Goal: Task Accomplishment & Management: Complete application form

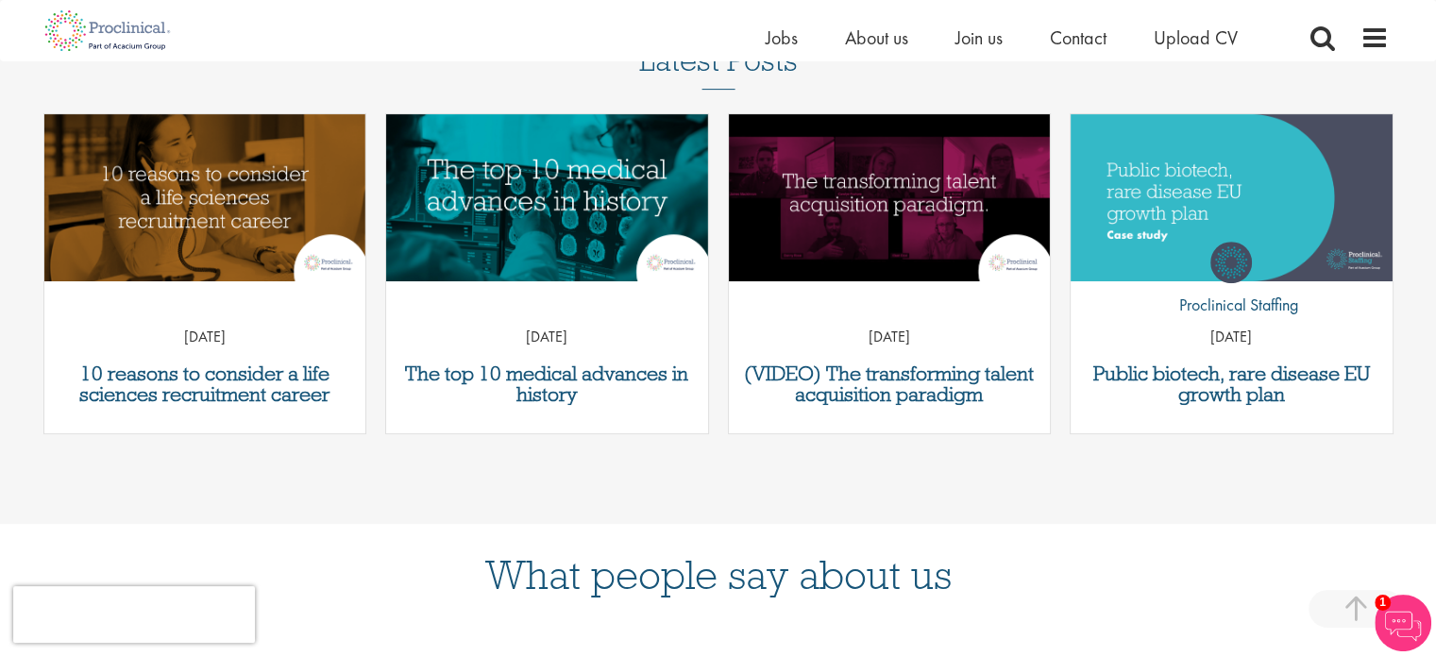
scroll to position [699, 0]
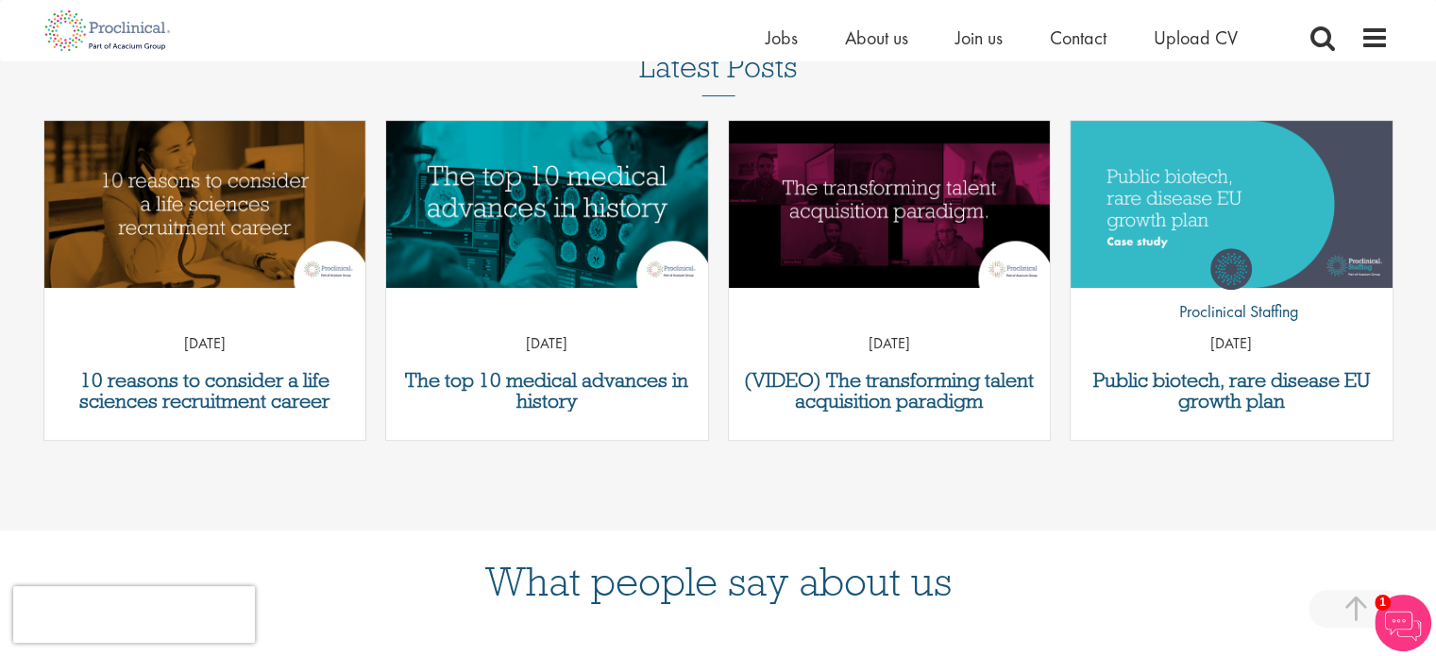
drag, startPoint x: 1428, startPoint y: 353, endPoint x: 1435, endPoint y: 296, distance: 57.1
click at [1435, 296] on div "Latest Posts 10 reasons to consider a life sciences recruitment career 07 Nov 2…" at bounding box center [718, 255] width 1436 height 409
drag, startPoint x: 1435, startPoint y: 296, endPoint x: 1445, endPoint y: 300, distance: 10.2
click at [1435, 300] on html "This website uses cookies. By continuing to use this site, you are giving your …" at bounding box center [718, 182] width 1436 height 1763
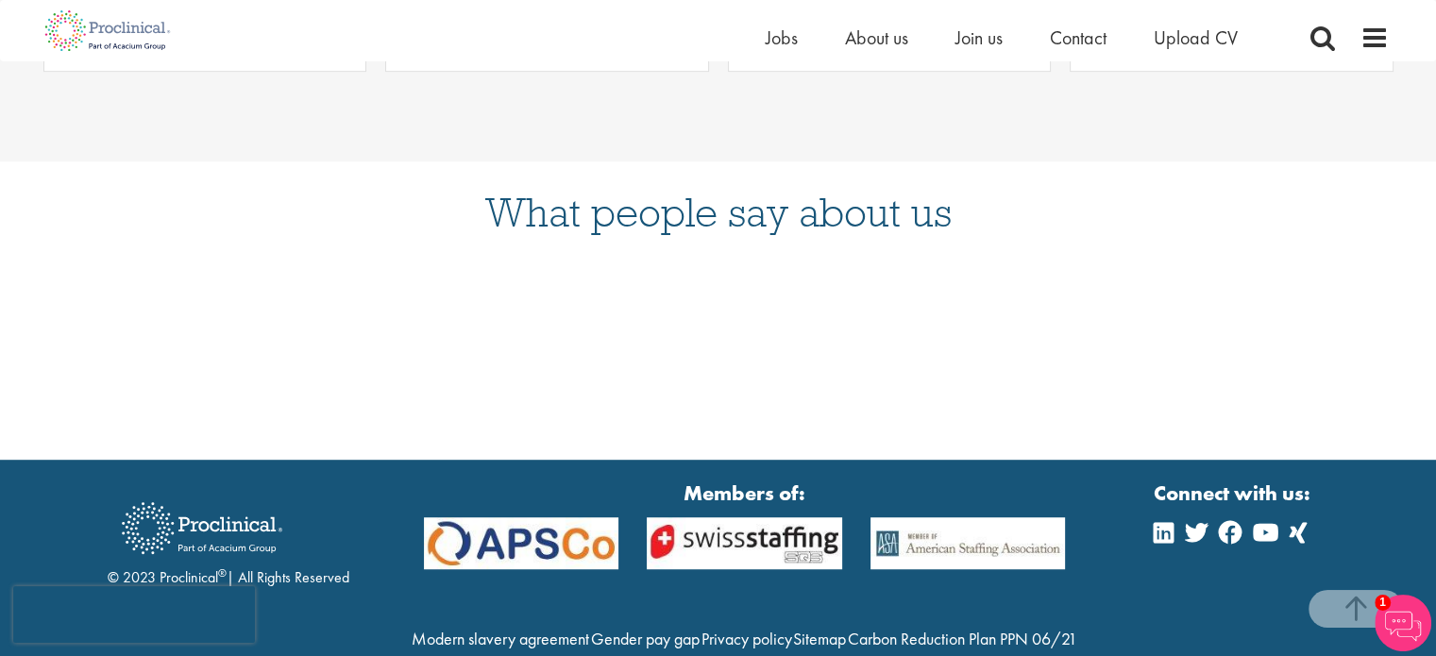
scroll to position [1073, 0]
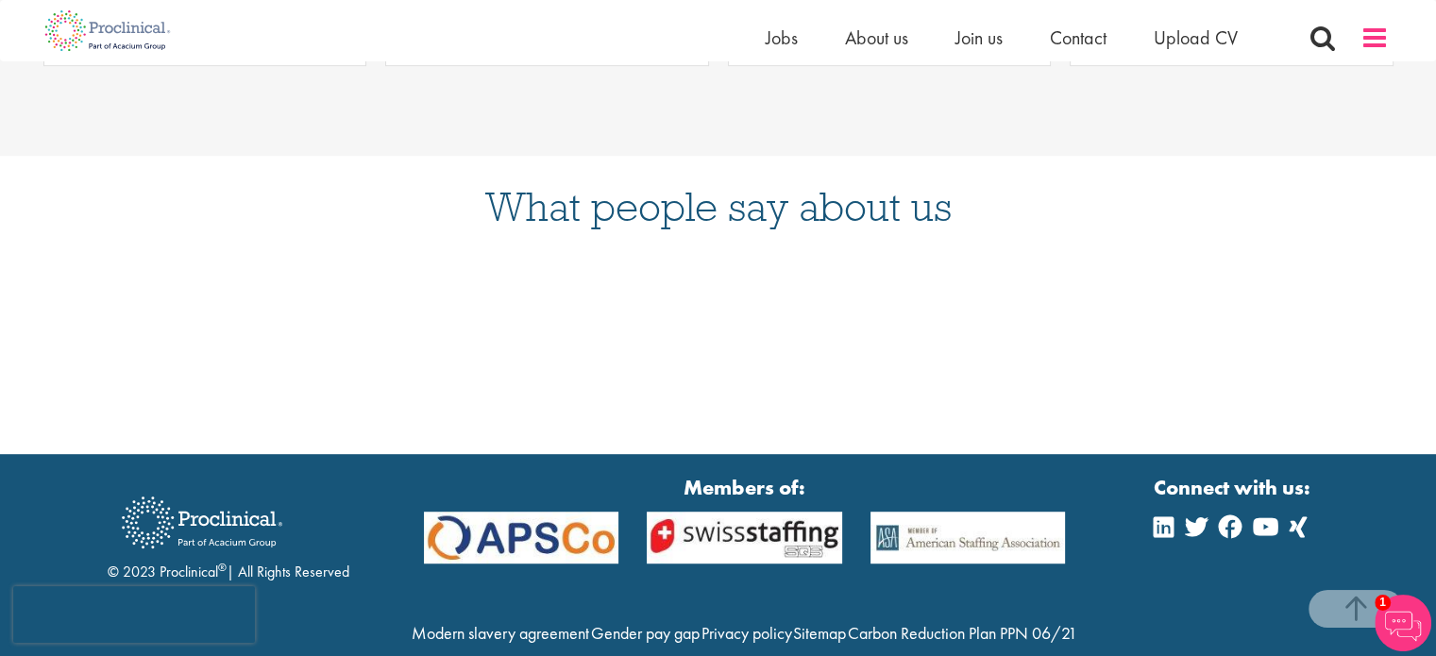
click at [1363, 39] on span at bounding box center [1374, 38] width 28 height 28
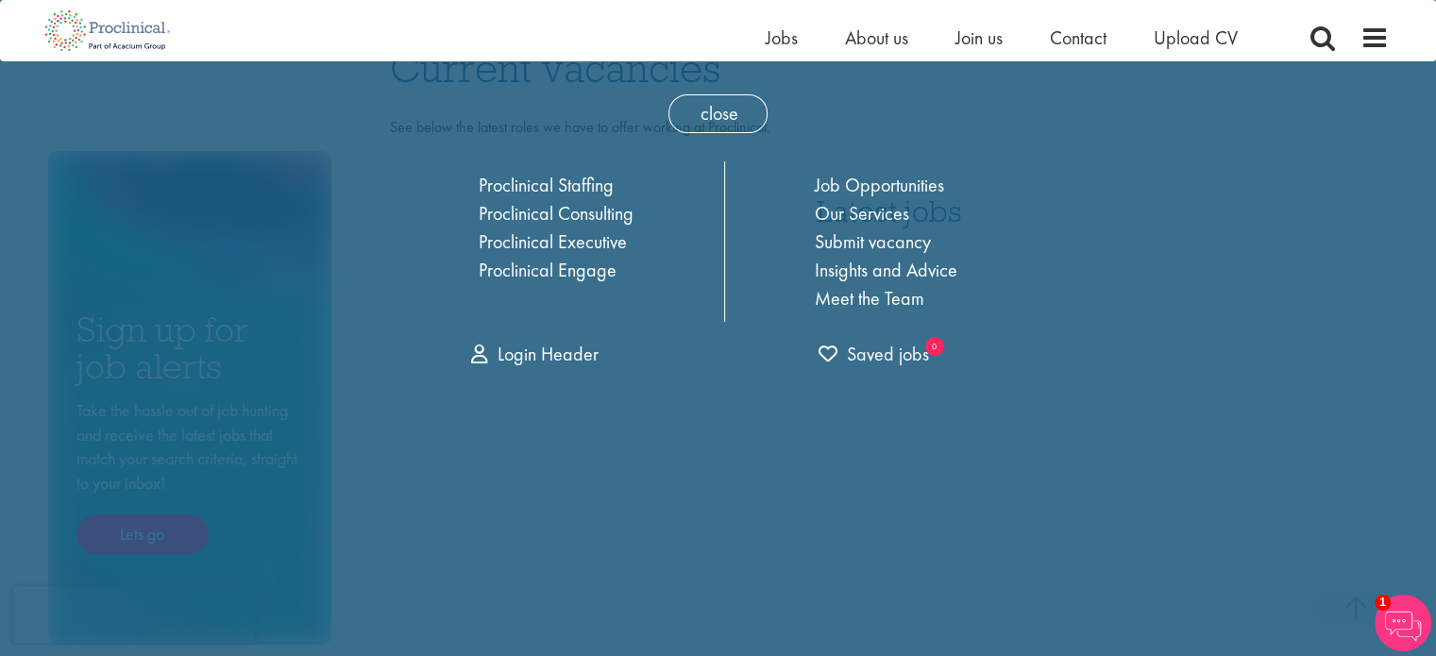
scroll to position [0, 0]
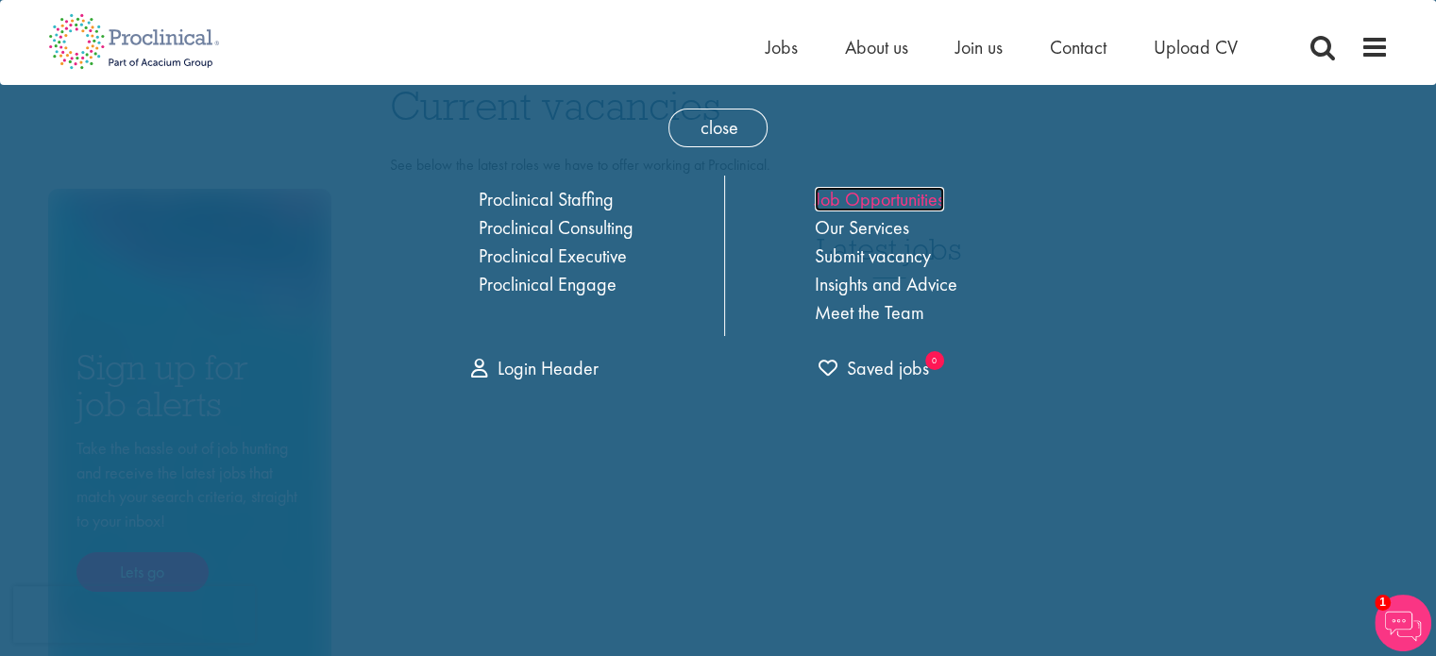
click at [859, 190] on link "Job Opportunities" at bounding box center [879, 199] width 129 height 25
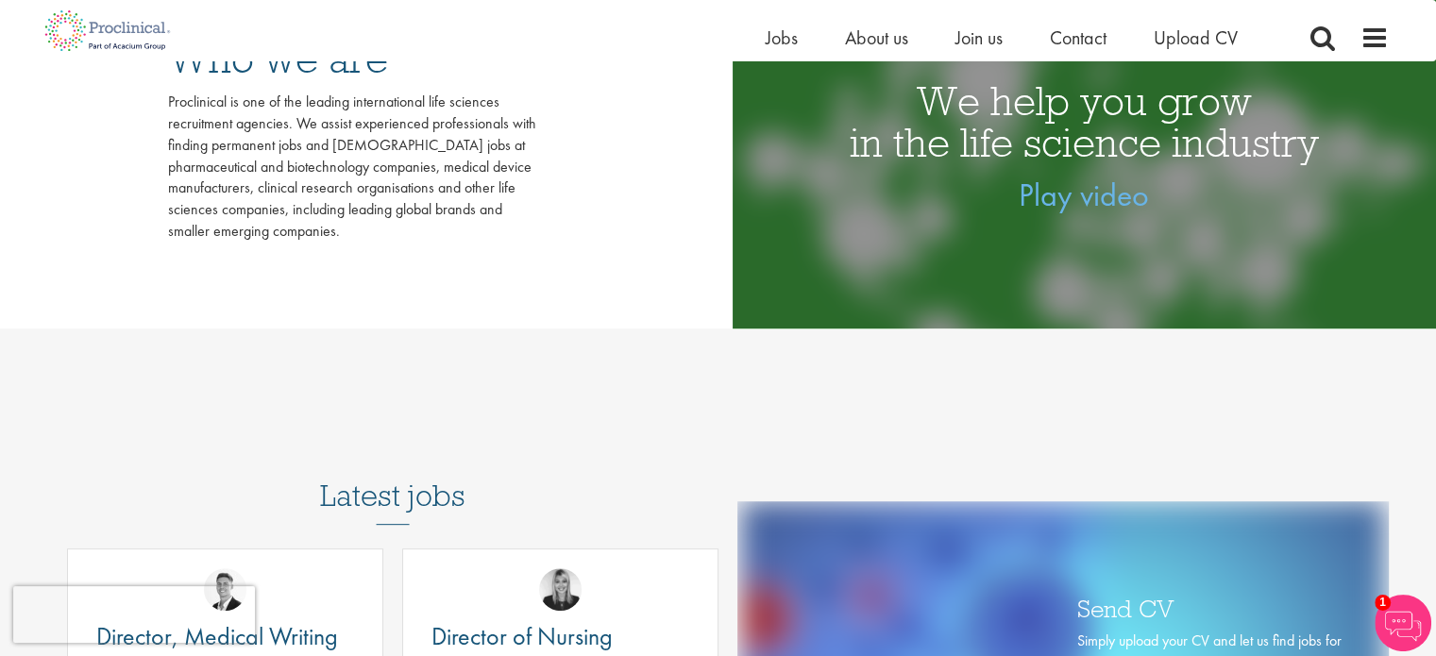
scroll to position [98, 0]
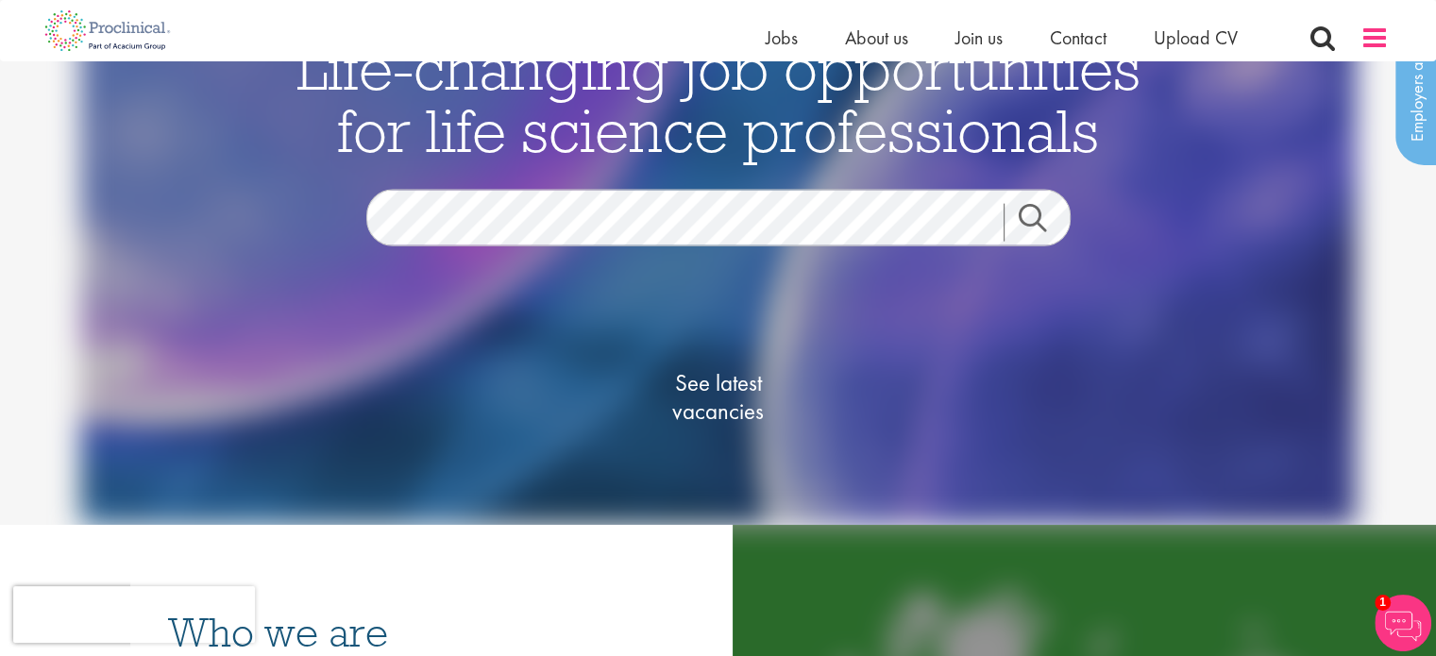
drag, startPoint x: 1438, startPoint y: 41, endPoint x: 1371, endPoint y: 49, distance: 67.6
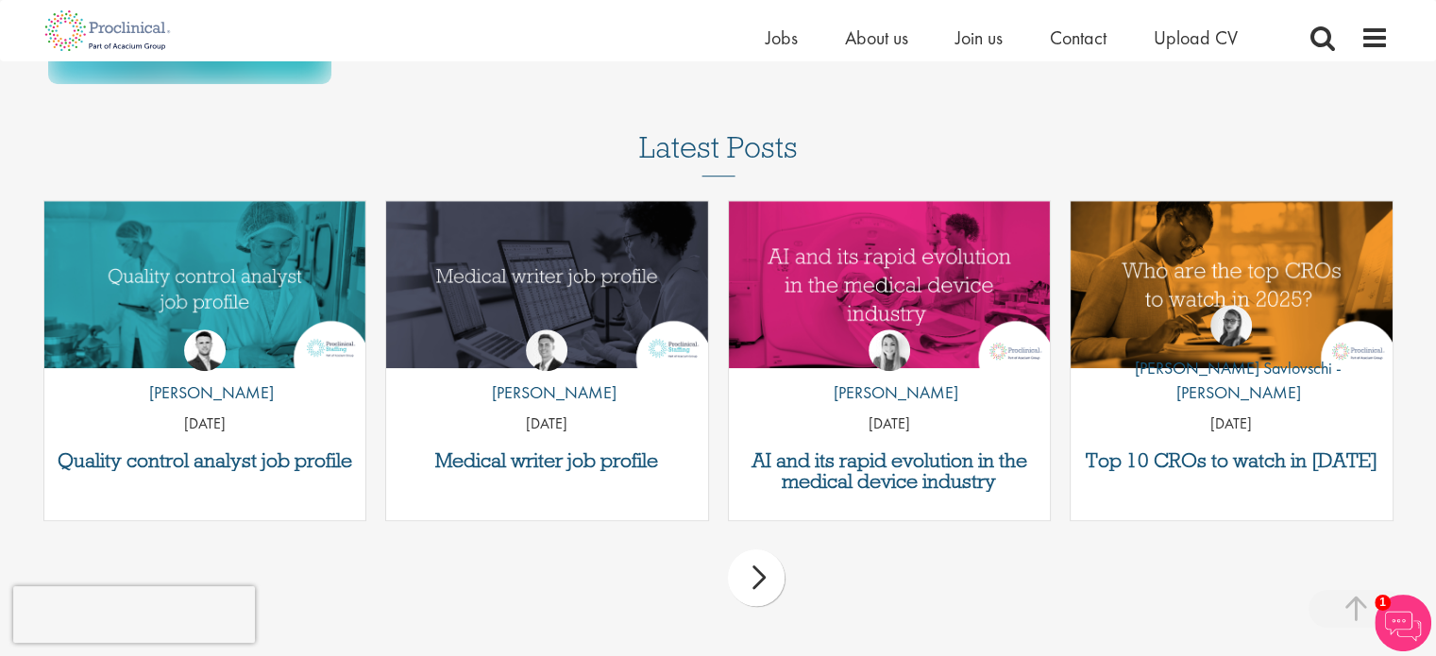
scroll to position [1232, 0]
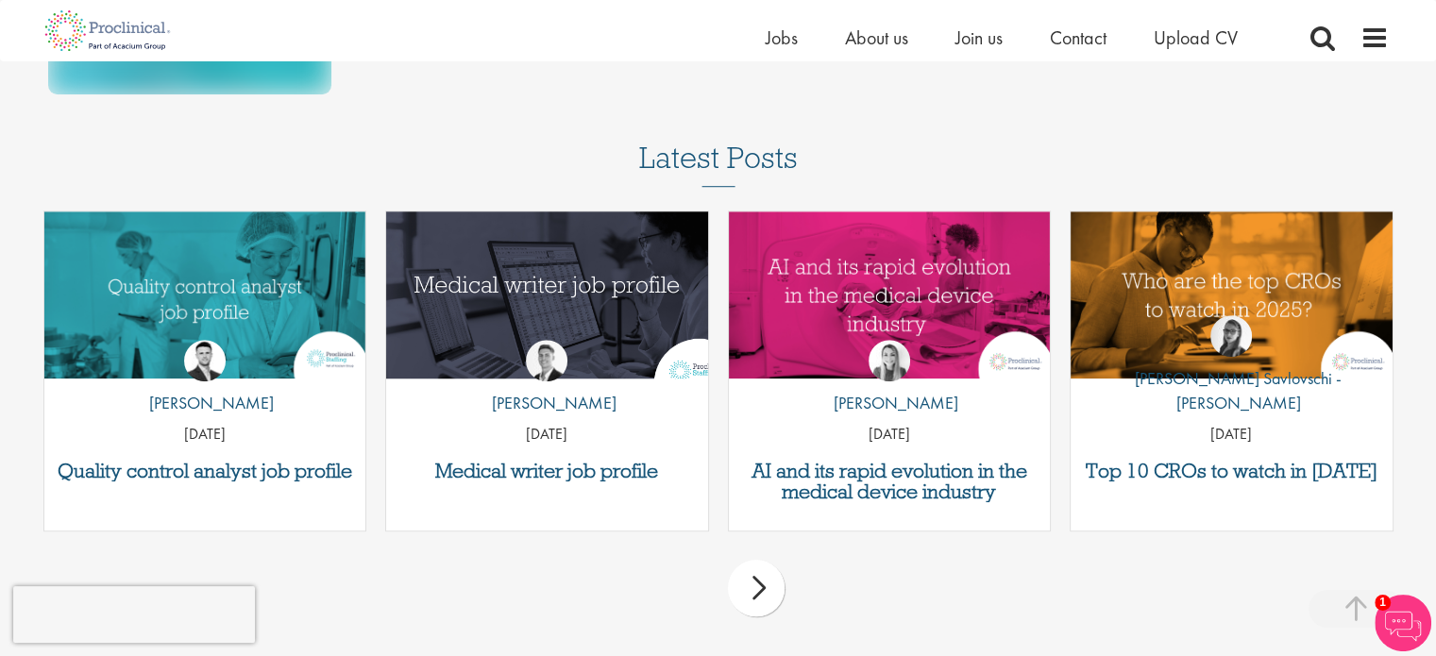
click at [532, 270] on img "Link to a post" at bounding box center [547, 294] width 386 height 200
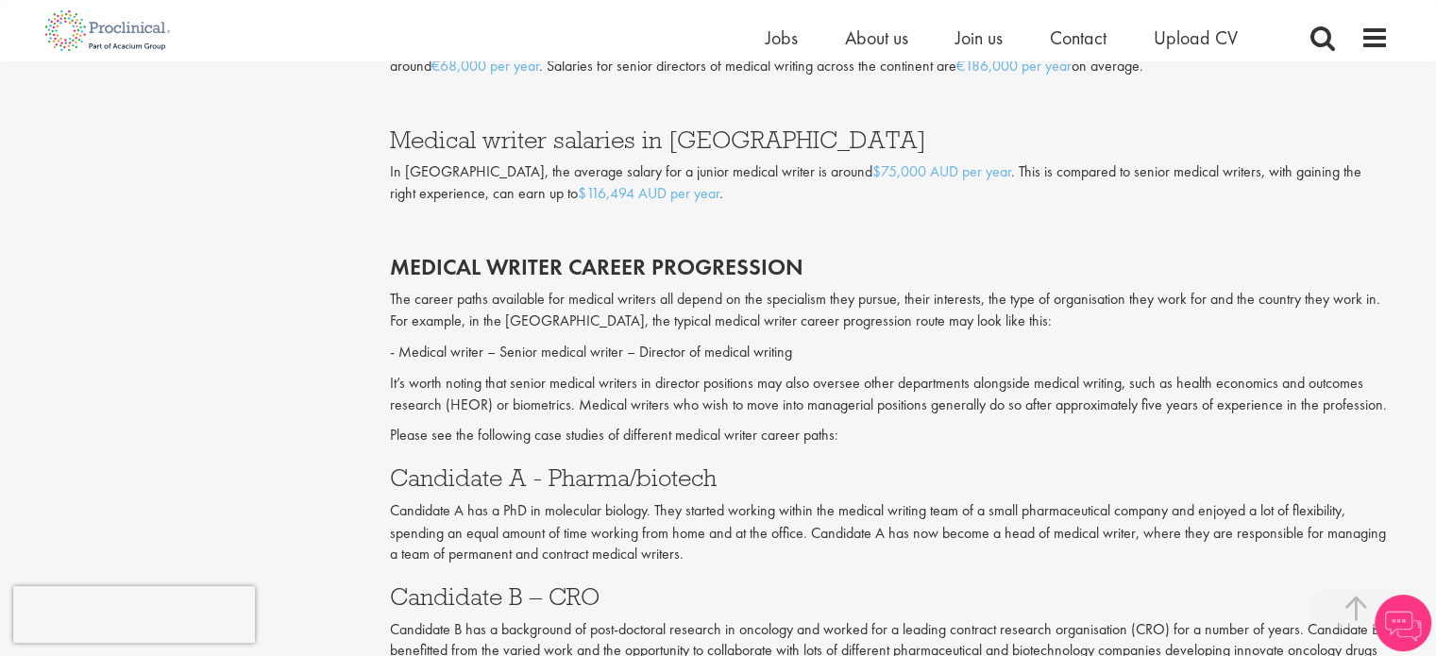
click at [1435, 354] on html "This website uses cookies. By continuing to use this site, you are giving your …" at bounding box center [718, 11] width 1436 height 6149
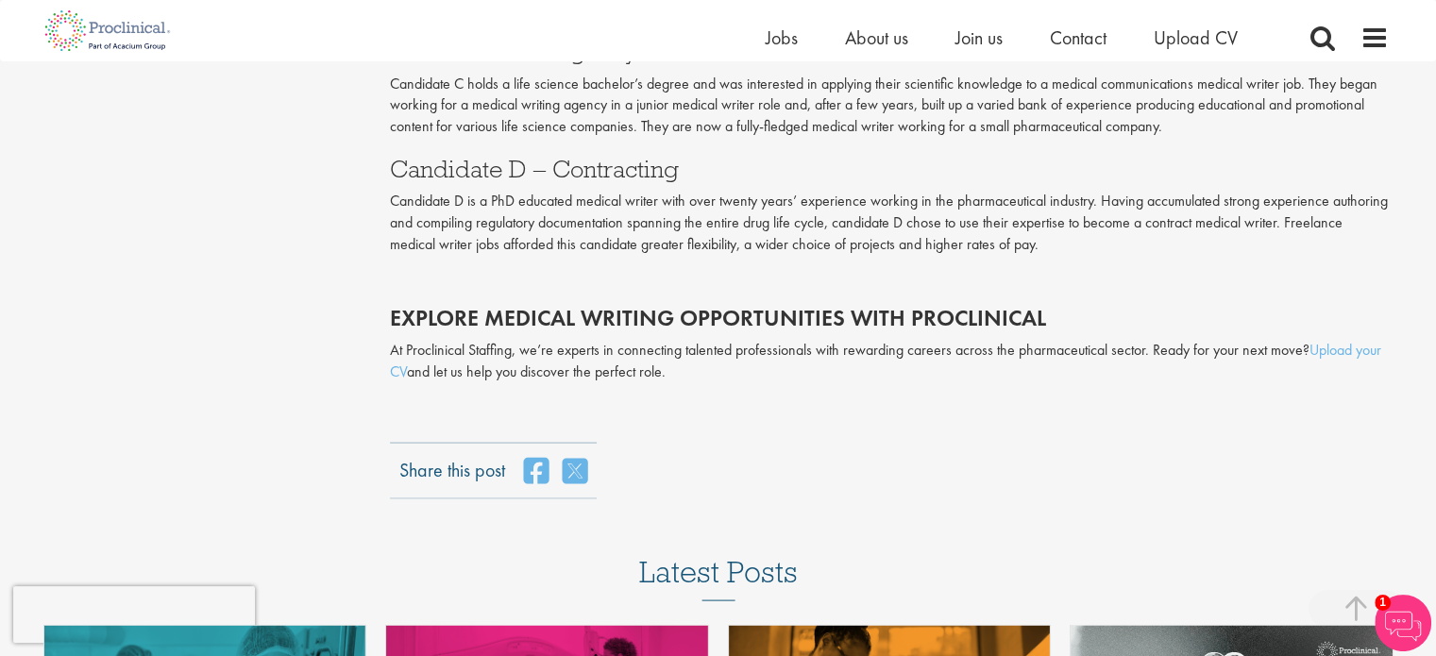
scroll to position [3703, 0]
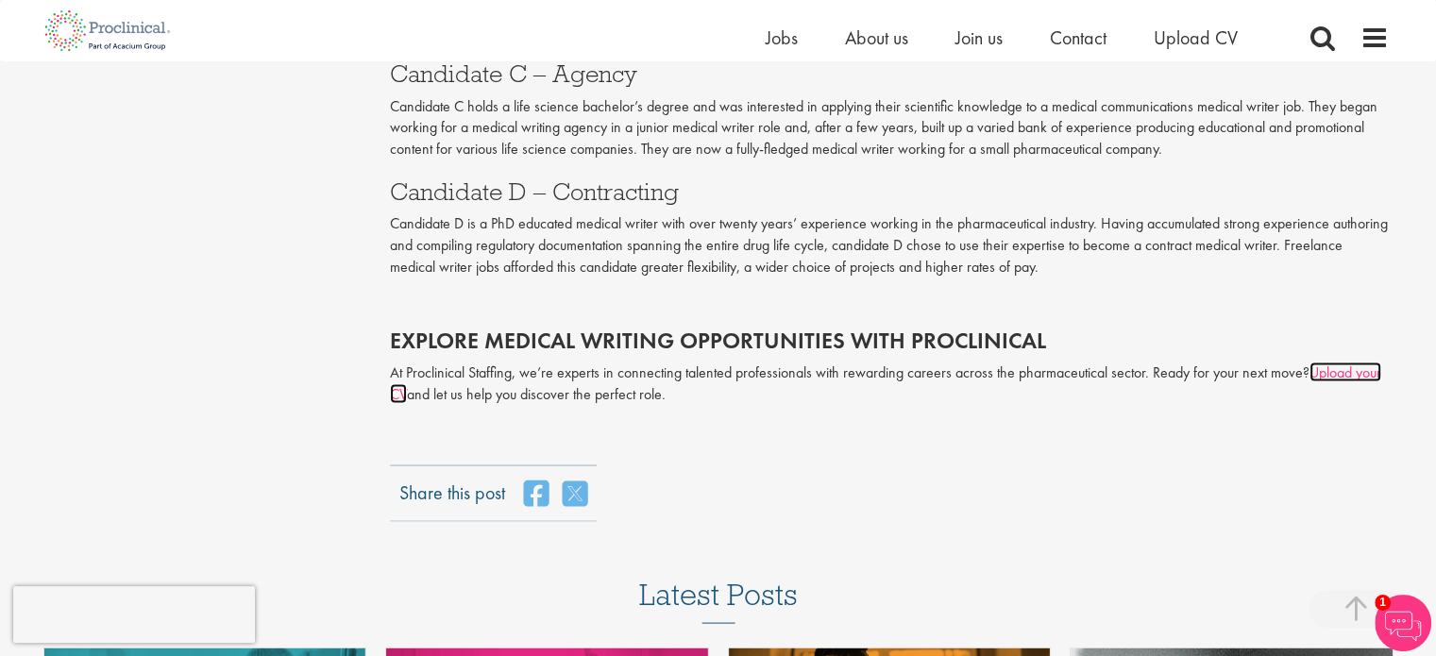
click at [1353, 372] on link "Upload your CV" at bounding box center [885, 384] width 991 height 42
click at [1356, 374] on link "Upload your CV" at bounding box center [885, 384] width 991 height 42
